Goal: Information Seeking & Learning: Find contact information

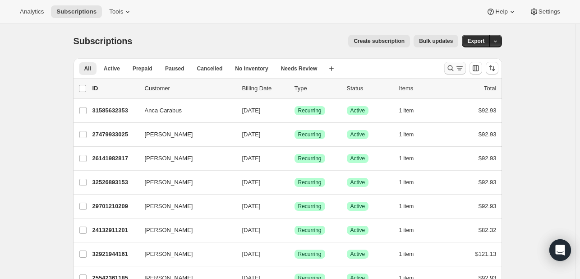
click at [459, 73] on button "Search and filter results" at bounding box center [456, 68] width 22 height 13
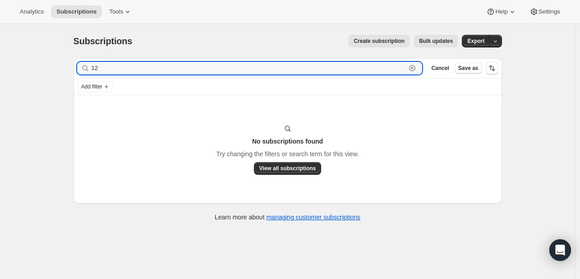
type input "1"
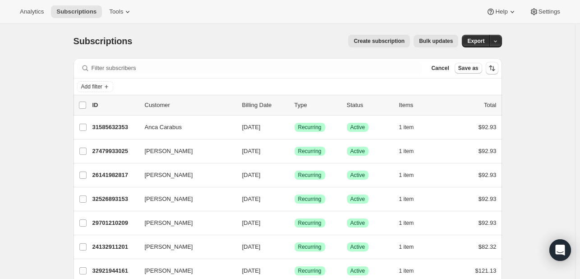
click at [110, 90] on icon "Add filter" at bounding box center [106, 86] width 7 height 7
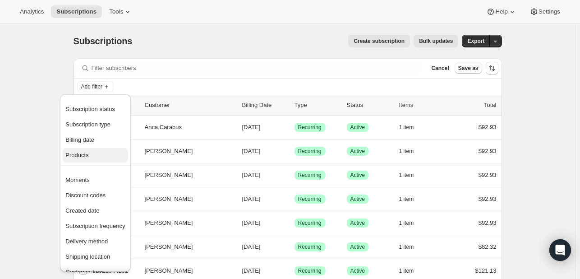
click at [102, 159] on span "Products" at bounding box center [95, 155] width 60 height 9
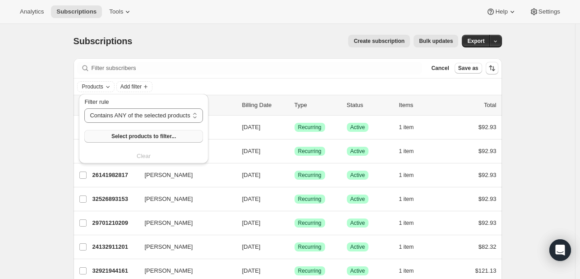
click at [174, 138] on button "Select products to filter..." at bounding box center [143, 136] width 118 height 13
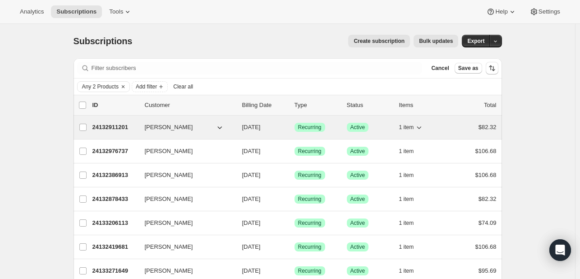
click at [187, 125] on span "[PERSON_NAME]" at bounding box center [169, 127] width 48 height 9
click at [162, 130] on span "[PERSON_NAME]" at bounding box center [169, 127] width 48 height 9
click at [230, 130] on button "[PERSON_NAME]" at bounding box center [184, 127] width 90 height 14
click at [145, 125] on div "24132911201 Sandi Lynn Scherer 10/03/2025 Success Recurring Success Active 1 it…" at bounding box center [295, 127] width 404 height 13
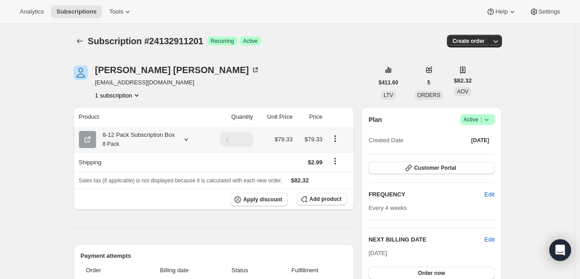
click at [188, 141] on icon at bounding box center [186, 139] width 9 height 9
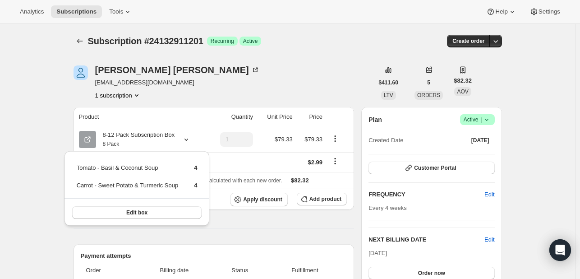
click at [246, 75] on div "Sandi Lynn Scherer sandilynn8@charter.net 1 subscription" at bounding box center [224, 82] width 300 height 34
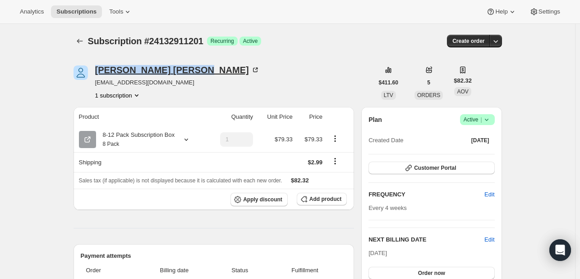
drag, startPoint x: 95, startPoint y: 69, endPoint x: 180, endPoint y: 65, distance: 84.9
click at [180, 65] on div "Sandi Lynn Scherer sandilynn8@charter.net 1 subscription" at bounding box center [224, 82] width 300 height 34
copy div "Sandi Lynn Scherer"
drag, startPoint x: 90, startPoint y: 83, endPoint x: 123, endPoint y: 86, distance: 32.6
click at [123, 86] on div "Sandi Lynn Scherer sandilynn8@charter.net 1 subscription" at bounding box center [224, 82] width 300 height 34
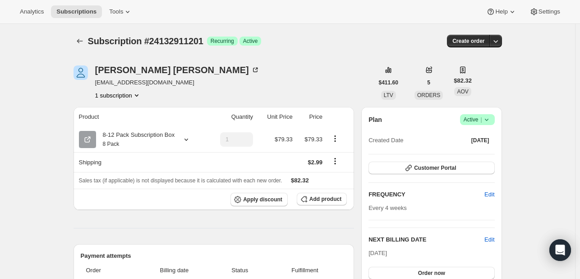
drag, startPoint x: 246, startPoint y: 100, endPoint x: 115, endPoint y: 102, distance: 131.3
drag, startPoint x: 97, startPoint y: 85, endPoint x: 159, endPoint y: 83, distance: 62.3
click at [159, 83] on div "Sandi Lynn Scherer sandilynn8@charter.net 1 subscription" at bounding box center [224, 82] width 300 height 34
copy span "sandilynn8@charter.net"
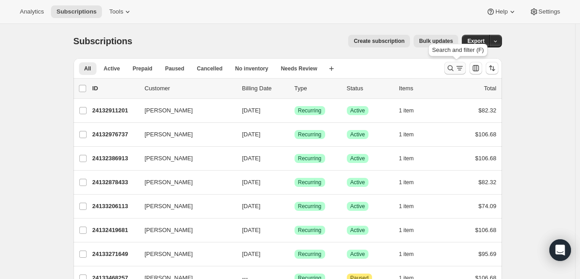
click at [452, 66] on icon "Search and filter results" at bounding box center [450, 68] width 9 height 9
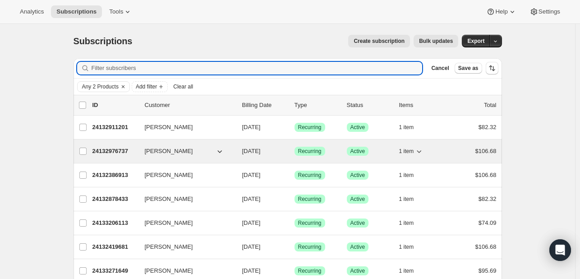
click at [178, 154] on span "[PERSON_NAME]" at bounding box center [169, 151] width 48 height 9
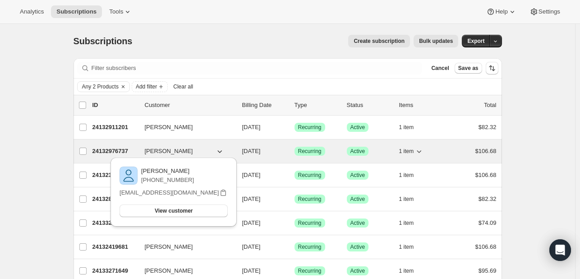
drag, startPoint x: 165, startPoint y: 147, endPoint x: 144, endPoint y: 153, distance: 21.6
click at [144, 153] on div "24132976737 [PERSON_NAME] [DATE] Success Recurring Success Active 1 item $106.68" at bounding box center [295, 151] width 404 height 13
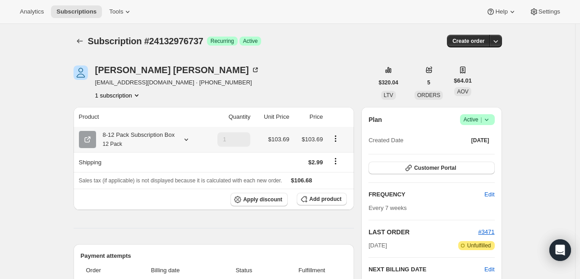
click at [184, 137] on icon at bounding box center [186, 139] width 9 height 9
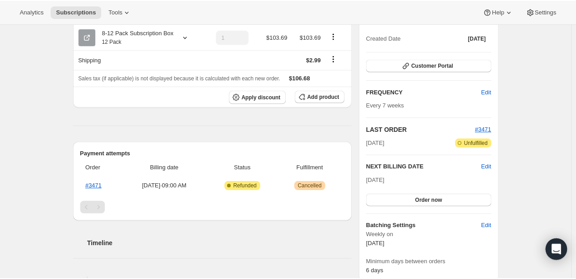
scroll to position [135, 0]
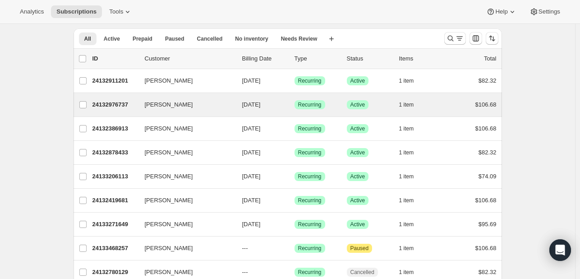
scroll to position [45, 0]
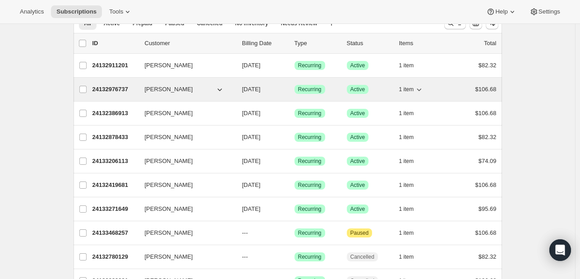
click at [181, 91] on span "[PERSON_NAME]" at bounding box center [169, 89] width 48 height 9
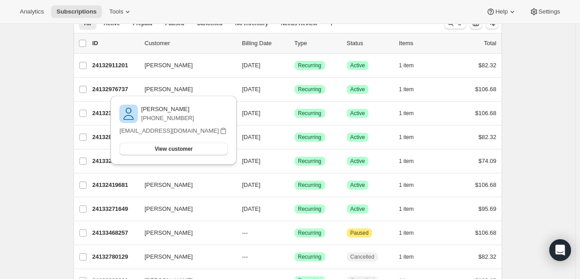
drag, startPoint x: 190, startPoint y: 109, endPoint x: 138, endPoint y: 111, distance: 51.5
click at [138, 111] on div "[PERSON_NAME] [PHONE_NUMBER]" at bounding box center [174, 114] width 108 height 18
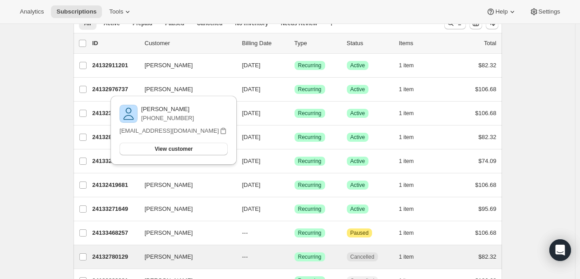
copy div "[PERSON_NAME]"
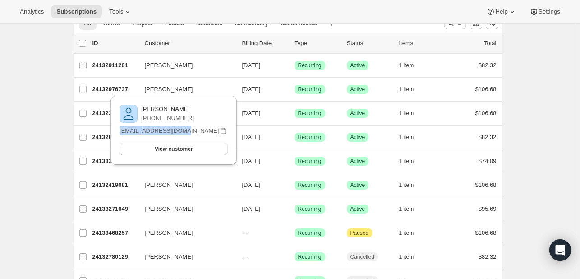
drag, startPoint x: 186, startPoint y: 129, endPoint x: 119, endPoint y: 132, distance: 66.9
click at [119, 132] on div "[PERSON_NAME] [PHONE_NUMBER] [EMAIL_ADDRESS][DOMAIN_NAME] View customer Email […" at bounding box center [174, 130] width 126 height 69
copy p "[EMAIL_ADDRESS][DOMAIN_NAME]"
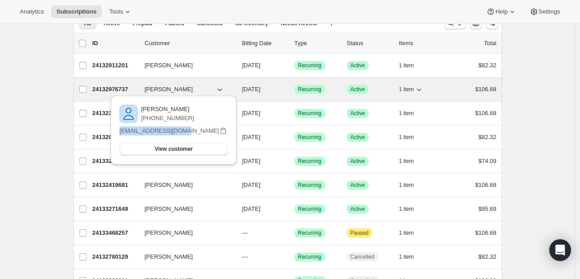
click at [167, 83] on div "24132976737 [PERSON_NAME] [DATE] Success Recurring Success Active 1 item $106.68" at bounding box center [295, 89] width 404 height 13
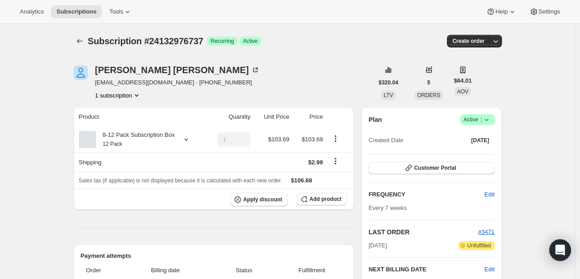
scroll to position [90, 0]
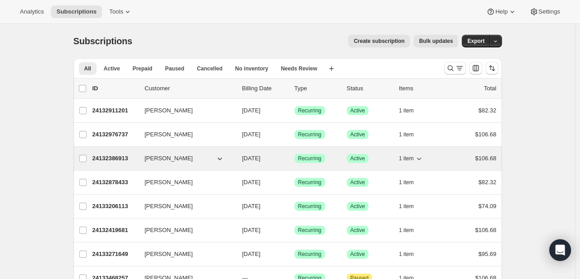
click at [171, 161] on span "[PERSON_NAME]" at bounding box center [169, 158] width 48 height 9
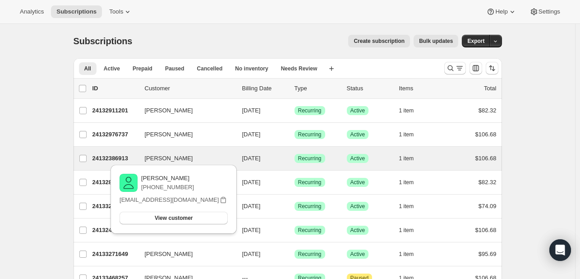
click at [157, 150] on div "[PERSON_NAME] 24132386913 [PERSON_NAME] [DATE] Success Recurring Success Active…" at bounding box center [288, 158] width 429 height 23
click at [153, 161] on span "[PERSON_NAME]" at bounding box center [169, 158] width 48 height 9
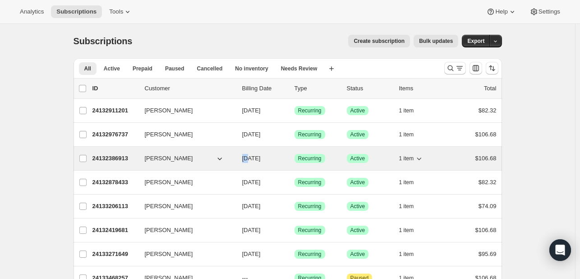
click at [153, 161] on span "[PERSON_NAME]" at bounding box center [169, 158] width 48 height 9
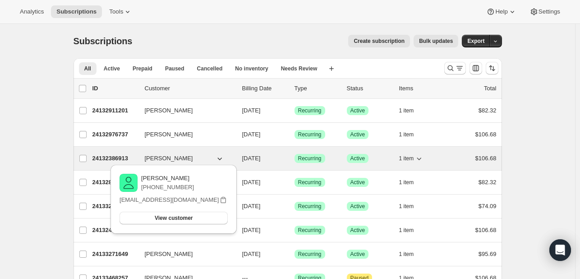
click at [284, 161] on p "[DATE]" at bounding box center [264, 158] width 45 height 9
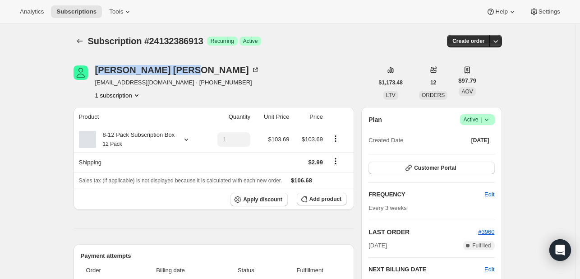
drag, startPoint x: 94, startPoint y: 72, endPoint x: 149, endPoint y: 64, distance: 56.2
copy div "[PERSON_NAME]"
drag, startPoint x: 97, startPoint y: 83, endPoint x: 153, endPoint y: 80, distance: 56.0
click at [153, 80] on span "[EMAIL_ADDRESS][DOMAIN_NAME] · [PHONE_NUMBER]" at bounding box center [177, 82] width 165 height 9
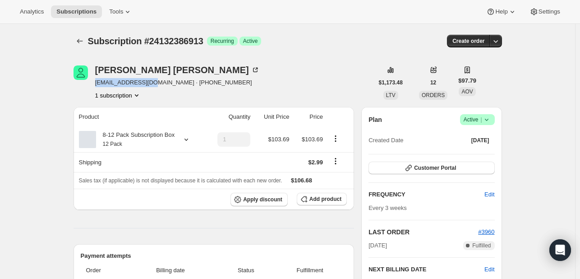
copy span "[EMAIL_ADDRESS][DOMAIN_NAME]"
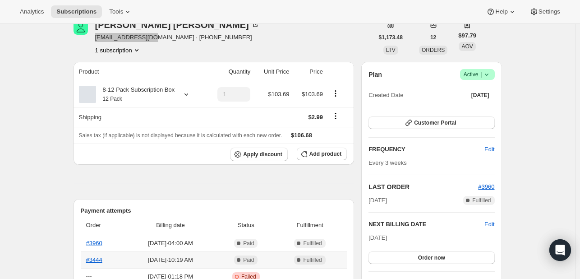
scroll to position [90, 0]
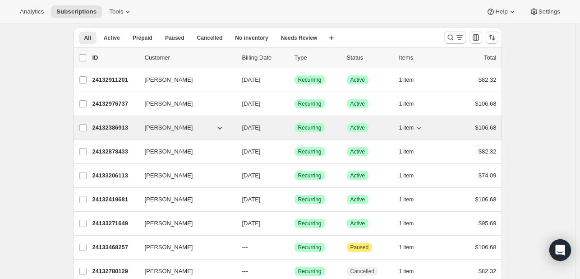
scroll to position [45, 0]
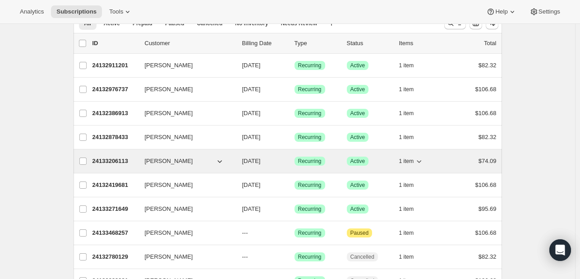
click at [168, 161] on span "[PERSON_NAME]" at bounding box center [169, 161] width 48 height 9
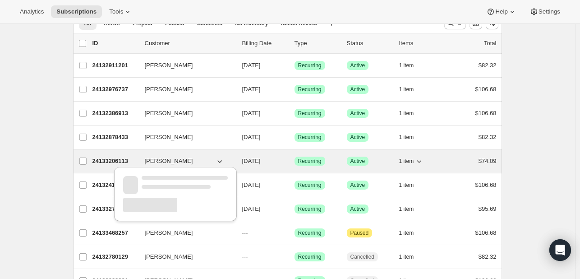
click at [167, 161] on span "[PERSON_NAME]" at bounding box center [169, 161] width 48 height 9
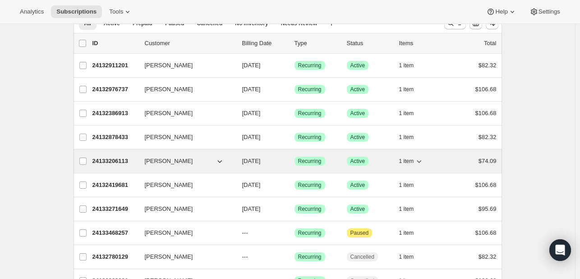
click at [151, 158] on span "[PERSON_NAME]" at bounding box center [169, 161] width 48 height 9
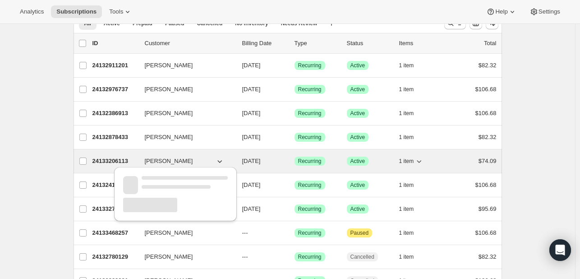
click at [151, 158] on span "[PERSON_NAME]" at bounding box center [169, 161] width 48 height 9
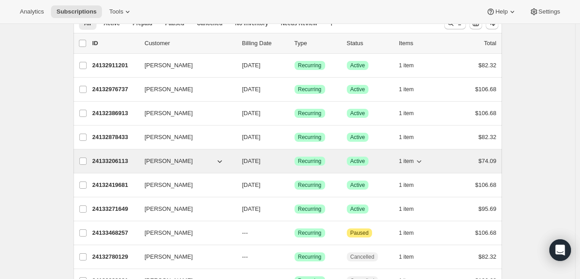
click at [169, 157] on span "[PERSON_NAME]" at bounding box center [169, 161] width 48 height 9
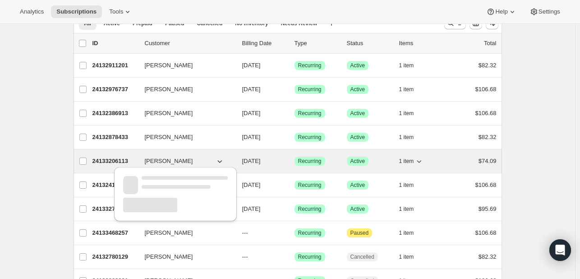
click at [168, 157] on span "[PERSON_NAME]" at bounding box center [169, 161] width 48 height 9
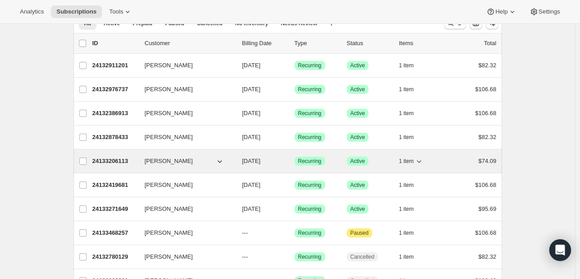
click at [152, 164] on span "[PERSON_NAME]" at bounding box center [169, 161] width 48 height 9
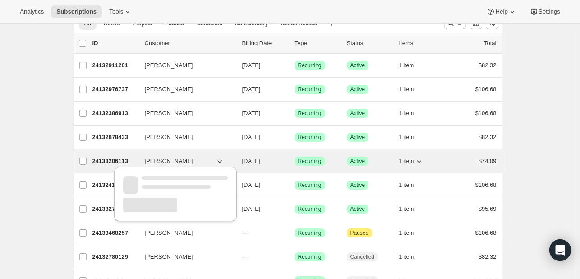
click at [152, 164] on span "[PERSON_NAME]" at bounding box center [169, 161] width 48 height 9
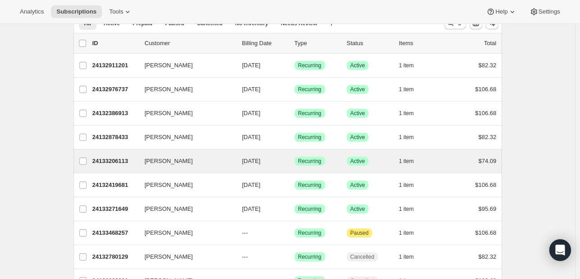
click at [166, 153] on div "[PERSON_NAME] 24133206113 [PERSON_NAME] [DATE] Success Recurring Success Active…" at bounding box center [288, 160] width 429 height 23
click at [167, 153] on div "[PERSON_NAME] 24133206113 [PERSON_NAME] [DATE] Success Recurring Success Active…" at bounding box center [288, 160] width 429 height 23
click at [167, 155] on div "24133206113 [PERSON_NAME] [DATE] Success Recurring Success Active 1 item $74.09" at bounding box center [295, 161] width 404 height 13
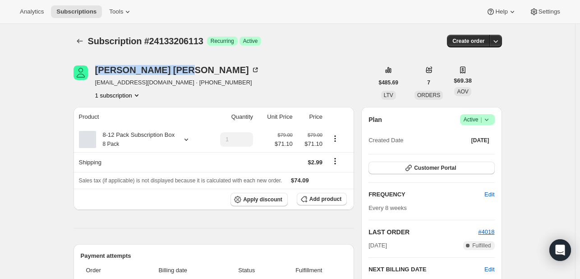
drag, startPoint x: 96, startPoint y: 73, endPoint x: 149, endPoint y: 59, distance: 55.4
copy div "[PERSON_NAME]"
drag, startPoint x: 96, startPoint y: 83, endPoint x: 142, endPoint y: 88, distance: 46.3
click at [142, 88] on div "[PERSON_NAME] [EMAIL_ADDRESS][DOMAIN_NAME] · [PHONE_NUMBER] 1 subscription" at bounding box center [224, 82] width 300 height 34
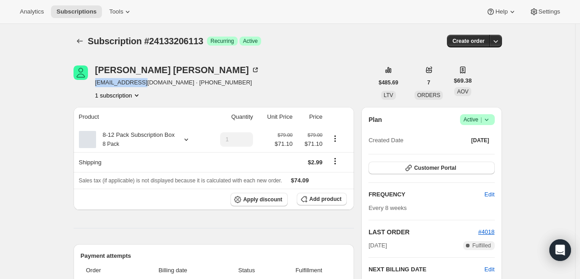
copy span "[EMAIL_ADDRESS][DOMAIN_NAME]"
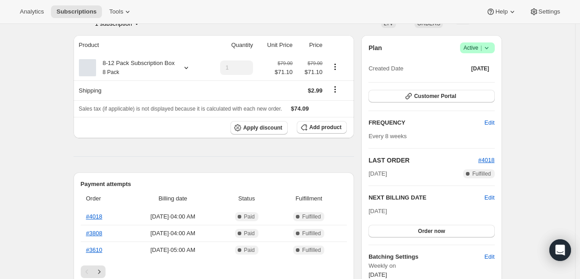
scroll to position [45, 0]
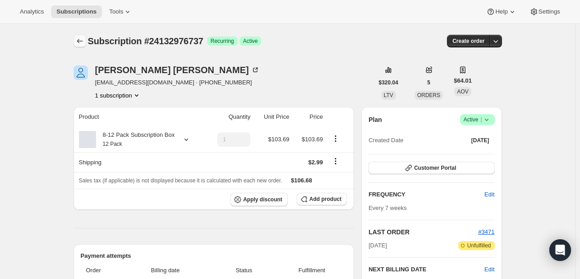
click at [83, 46] on button "Subscriptions" at bounding box center [80, 41] width 13 height 13
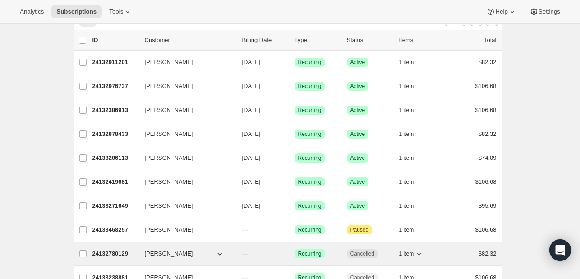
scroll to position [90, 0]
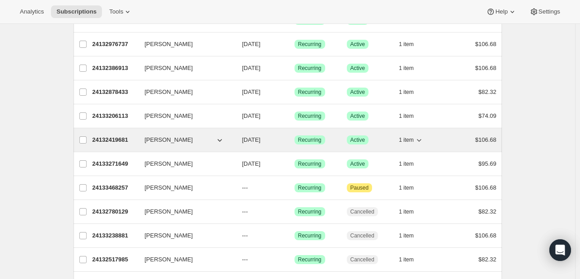
click at [162, 137] on span "[PERSON_NAME]" at bounding box center [169, 139] width 48 height 9
click at [162, 138] on span "[PERSON_NAME]" at bounding box center [169, 139] width 48 height 9
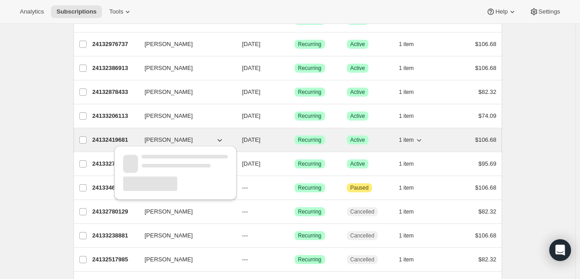
click at [162, 138] on span "[PERSON_NAME]" at bounding box center [169, 139] width 48 height 9
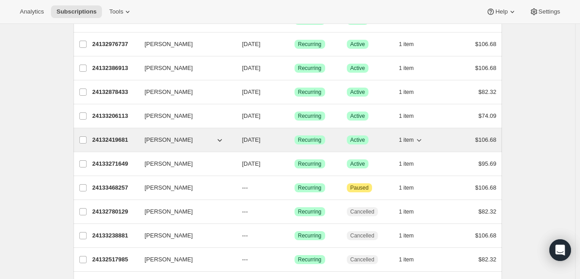
click at [115, 141] on p "24132419681" at bounding box center [115, 139] width 45 height 9
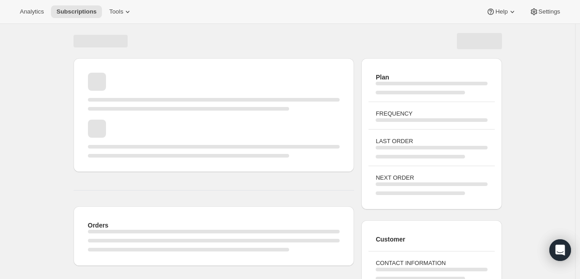
click at [115, 141] on div "Page loading" at bounding box center [214, 139] width 252 height 38
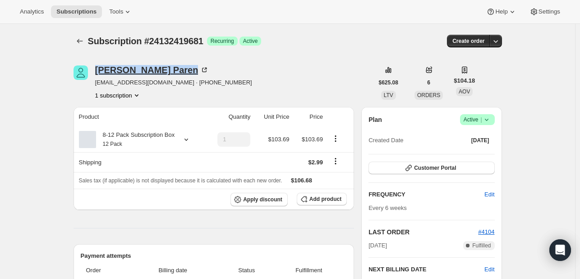
drag, startPoint x: 96, startPoint y: 74, endPoint x: 154, endPoint y: 67, distance: 58.6
click at [154, 67] on div "[PERSON_NAME] [EMAIL_ADDRESS][DOMAIN_NAME] · [PHONE_NUMBER] 1 subscription" at bounding box center [224, 82] width 300 height 34
copy div "[PERSON_NAME]"
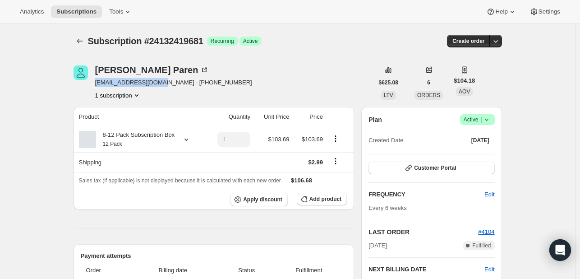
drag, startPoint x: 97, startPoint y: 81, endPoint x: 162, endPoint y: 80, distance: 64.1
click at [162, 80] on span "[EMAIL_ADDRESS][DOMAIN_NAME] · [PHONE_NUMBER]" at bounding box center [173, 82] width 157 height 9
copy span "[EMAIL_ADDRESS][DOMAIN_NAME]"
click at [188, 140] on icon at bounding box center [186, 139] width 9 height 9
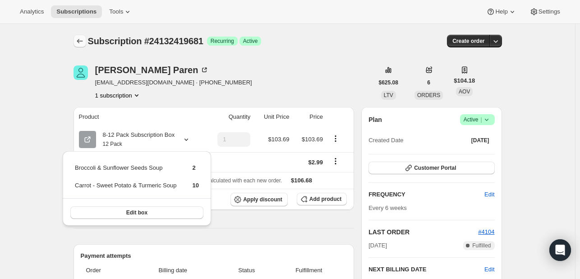
click at [79, 40] on icon "Subscriptions" at bounding box center [79, 41] width 9 height 9
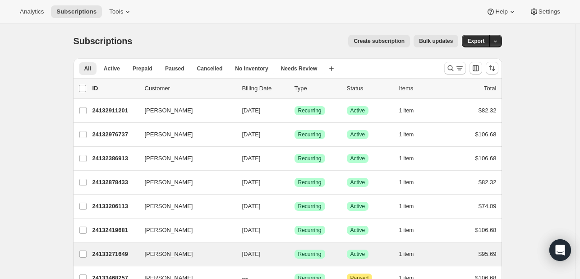
click at [166, 246] on div "[PERSON_NAME] 24133271649 [PERSON_NAME] [DATE] Success Recurring Success Active…" at bounding box center [288, 253] width 429 height 23
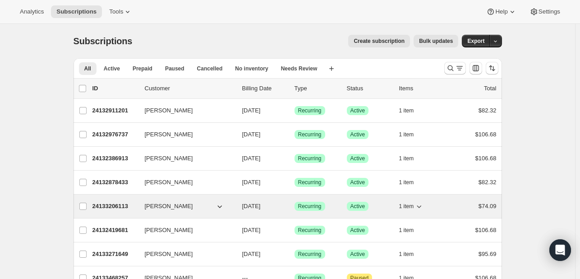
click at [176, 203] on span "[PERSON_NAME]" at bounding box center [169, 206] width 48 height 9
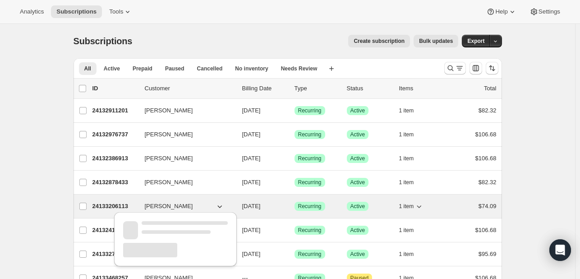
click at [176, 203] on span "[PERSON_NAME]" at bounding box center [169, 206] width 48 height 9
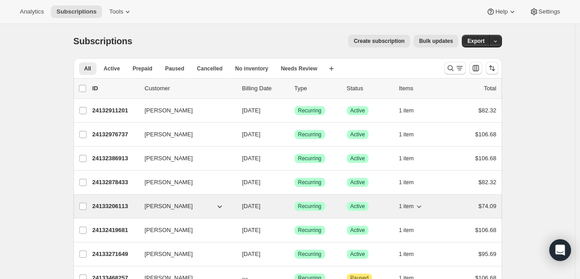
click at [235, 207] on div "[PERSON_NAME]" at bounding box center [190, 206] width 90 height 9
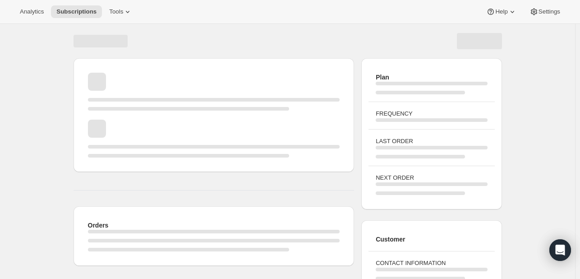
click at [236, 207] on div "Orders" at bounding box center [214, 236] width 281 height 60
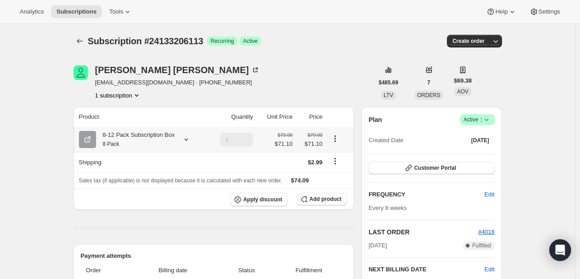
click at [181, 139] on div at bounding box center [184, 139] width 13 height 9
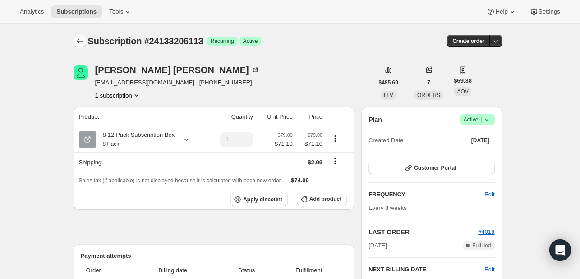
click at [79, 43] on icon "Subscriptions" at bounding box center [79, 41] width 9 height 9
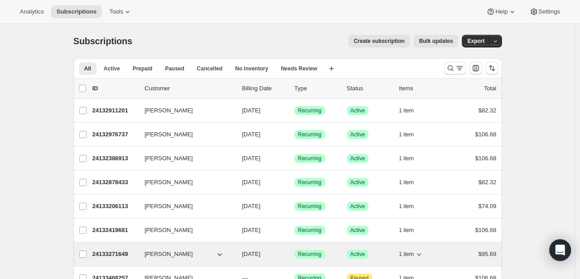
click at [171, 252] on span "[PERSON_NAME]" at bounding box center [169, 254] width 48 height 9
click at [142, 259] on div "24133271649 [PERSON_NAME] [DATE] Success Recurring Success Active 1 item $95.69" at bounding box center [295, 254] width 404 height 13
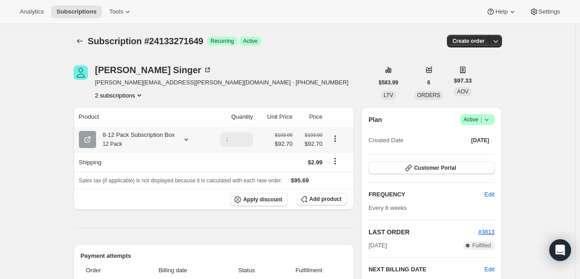
click at [190, 140] on icon at bounding box center [186, 139] width 9 height 9
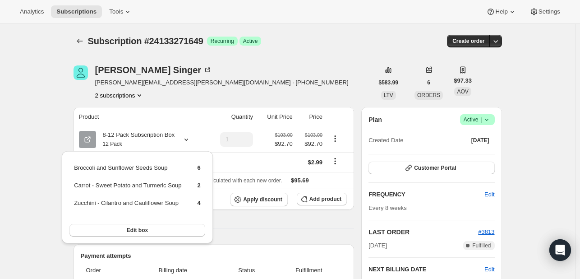
click at [230, 92] on div "[PERSON_NAME] [PERSON_NAME][EMAIL_ADDRESS][PERSON_NAME][DOMAIN_NAME] · [PHONE_N…" at bounding box center [224, 82] width 300 height 34
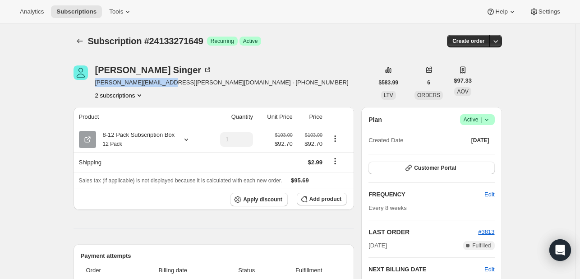
drag, startPoint x: 97, startPoint y: 83, endPoint x: 163, endPoint y: 83, distance: 65.9
click at [163, 83] on span "[PERSON_NAME][EMAIL_ADDRESS][PERSON_NAME][DOMAIN_NAME] · [PHONE_NUMBER]" at bounding box center [222, 82] width 254 height 9
click at [98, 83] on span "[PERSON_NAME][EMAIL_ADDRESS][PERSON_NAME][DOMAIN_NAME] · [PHONE_NUMBER]" at bounding box center [222, 82] width 254 height 9
drag, startPoint x: 98, startPoint y: 83, endPoint x: 159, endPoint y: 84, distance: 61.4
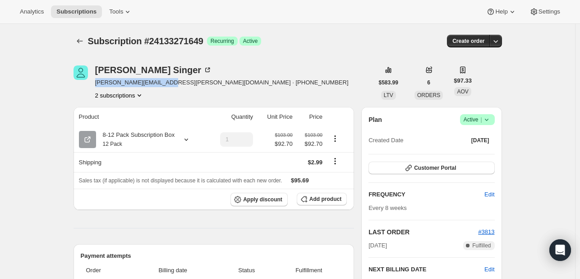
click at [159, 84] on span "[PERSON_NAME][EMAIL_ADDRESS][PERSON_NAME][DOMAIN_NAME] · [PHONE_NUMBER]" at bounding box center [222, 82] width 254 height 9
copy span "[PERSON_NAME][EMAIL_ADDRESS][PERSON_NAME][DOMAIN_NAME]"
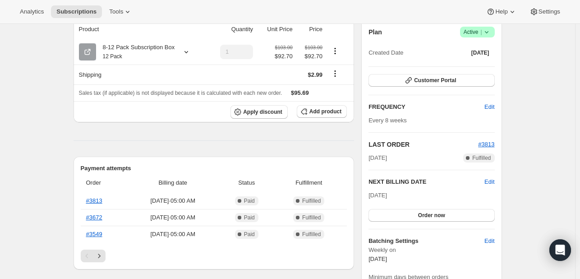
scroll to position [90, 0]
